Goal: Find specific page/section: Find specific page/section

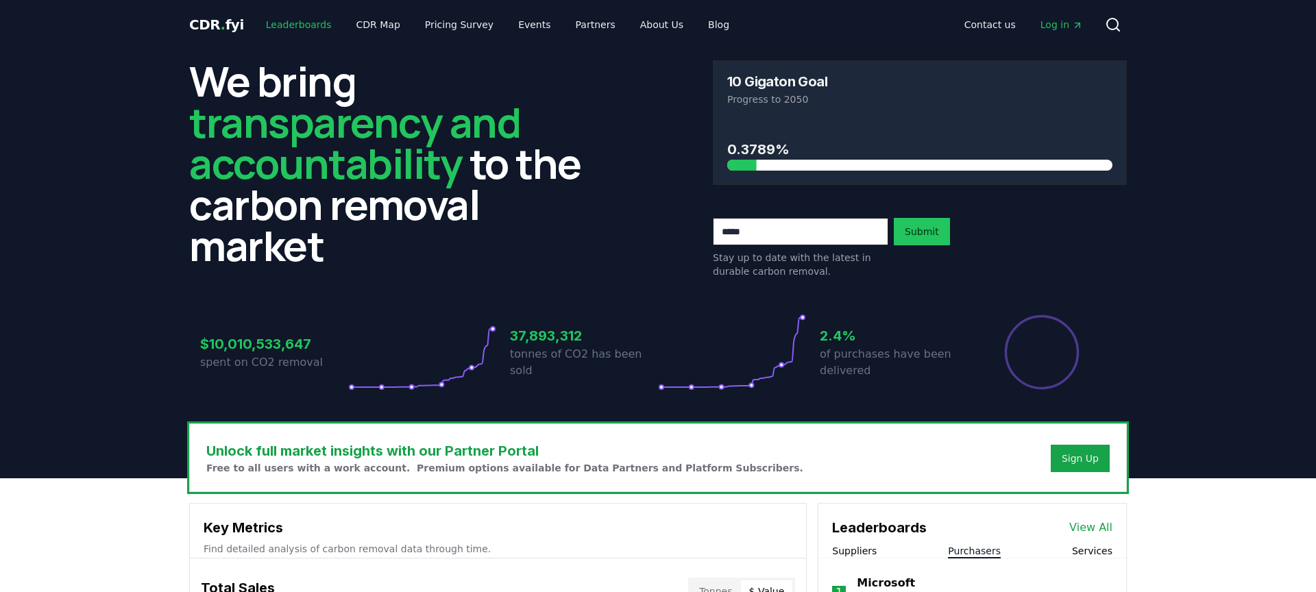
click at [299, 22] on link "Leaderboards" at bounding box center [299, 24] width 88 height 25
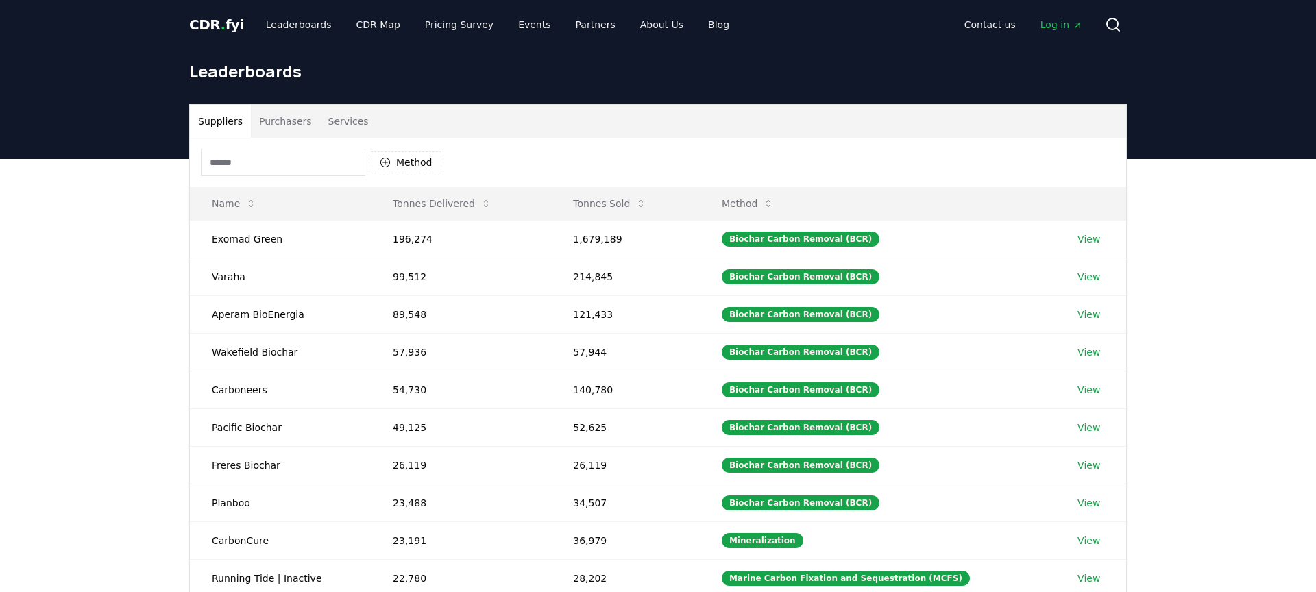
click at [294, 123] on button "Purchasers" at bounding box center [285, 121] width 69 height 33
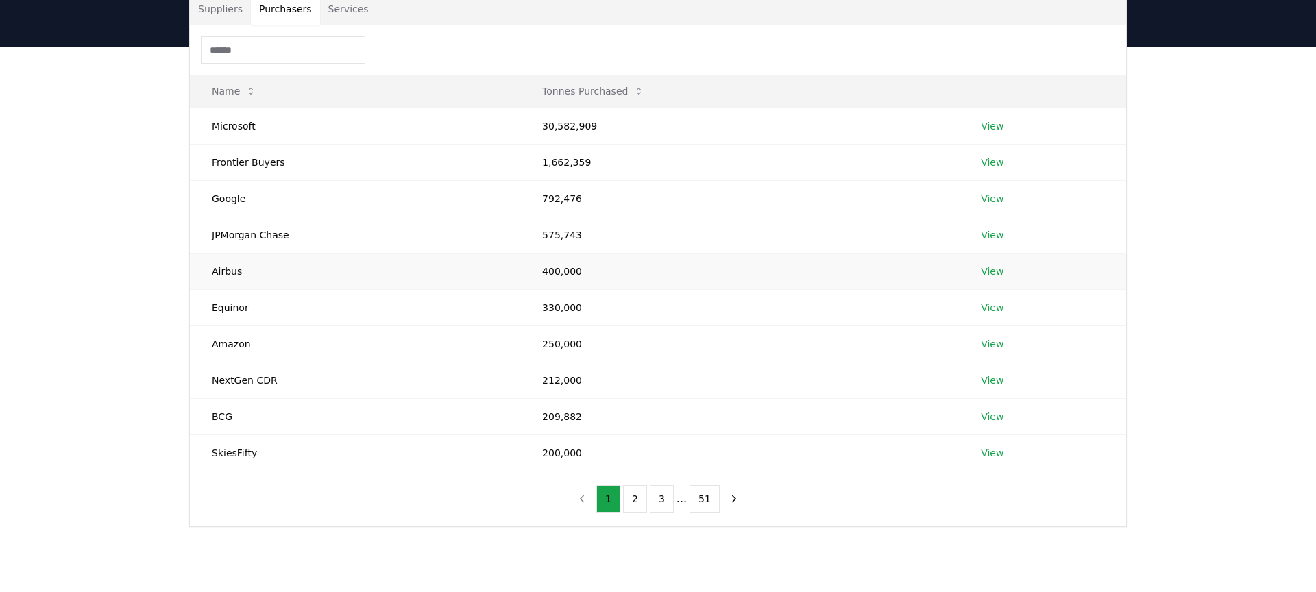
scroll to position [113, 0]
click at [636, 494] on button "2" at bounding box center [635, 498] width 24 height 27
